Goal: Check status: Check status

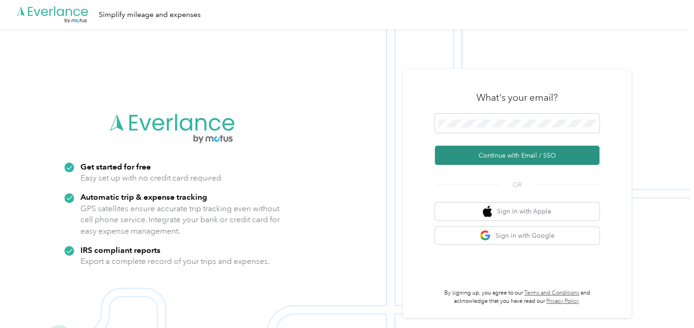
click at [492, 151] on button "Continue with Email / SSO" at bounding box center [517, 154] width 165 height 19
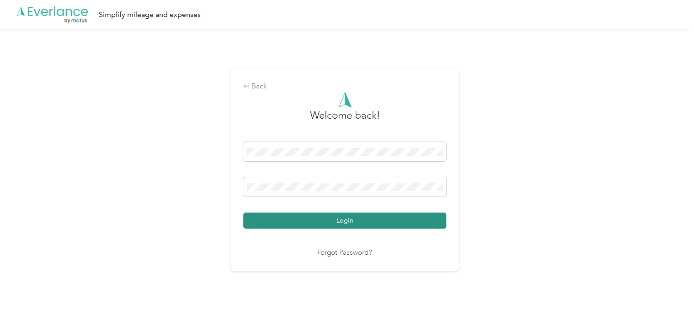
click at [296, 221] on button "Login" at bounding box center [344, 220] width 203 height 16
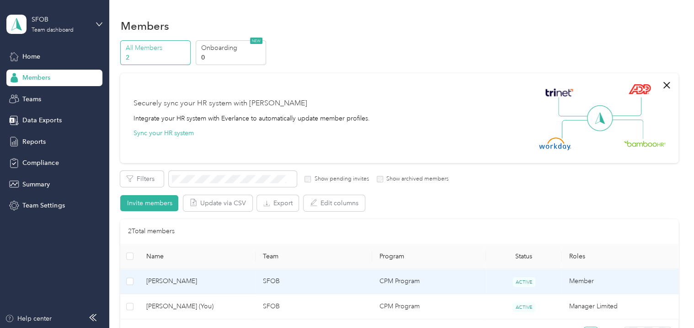
click at [185, 273] on td "[PERSON_NAME]" at bounding box center [197, 280] width 117 height 25
